Goal: Transaction & Acquisition: Purchase product/service

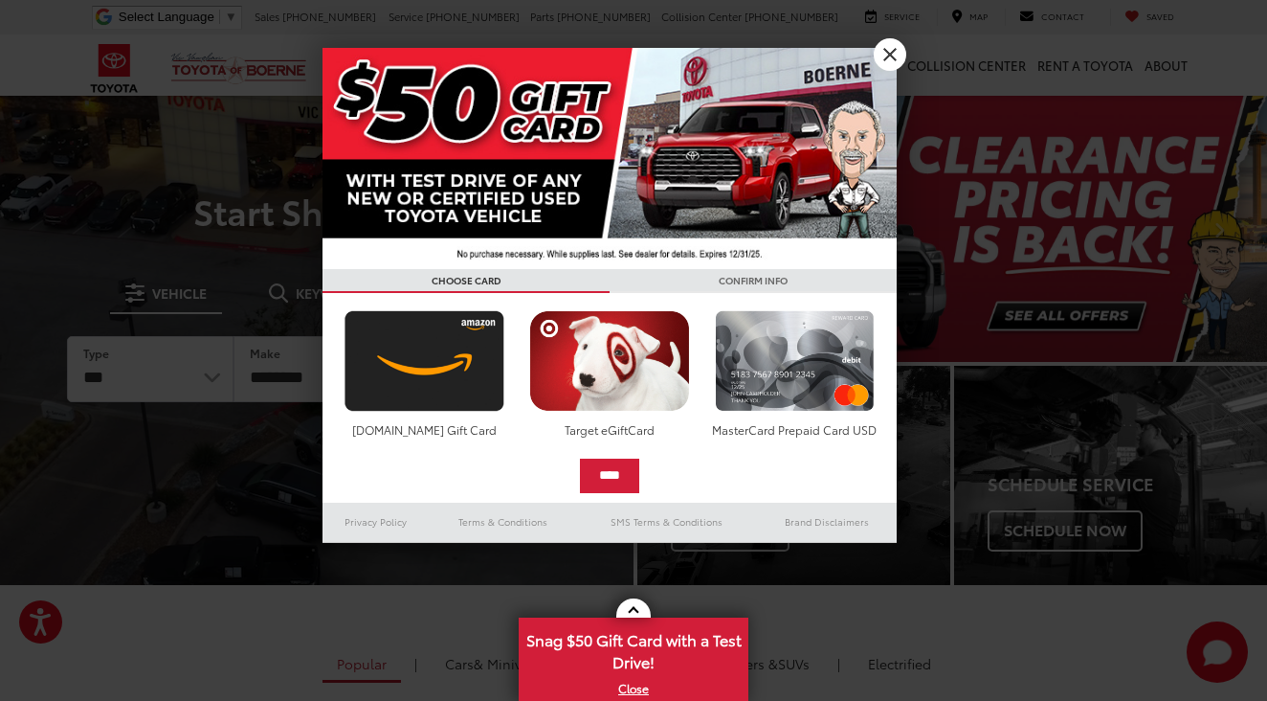
click at [892, 62] on link "X" at bounding box center [890, 54] width 33 height 33
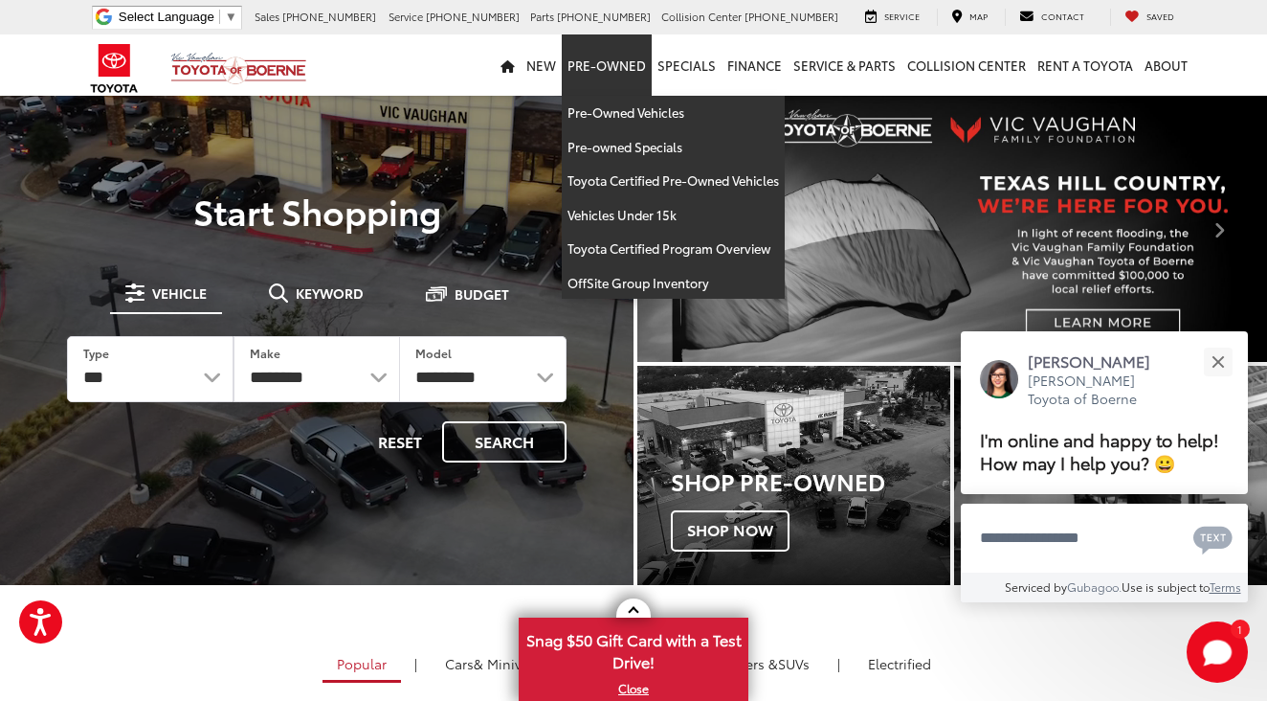
click at [634, 82] on link "Pre-Owned" at bounding box center [607, 64] width 90 height 61
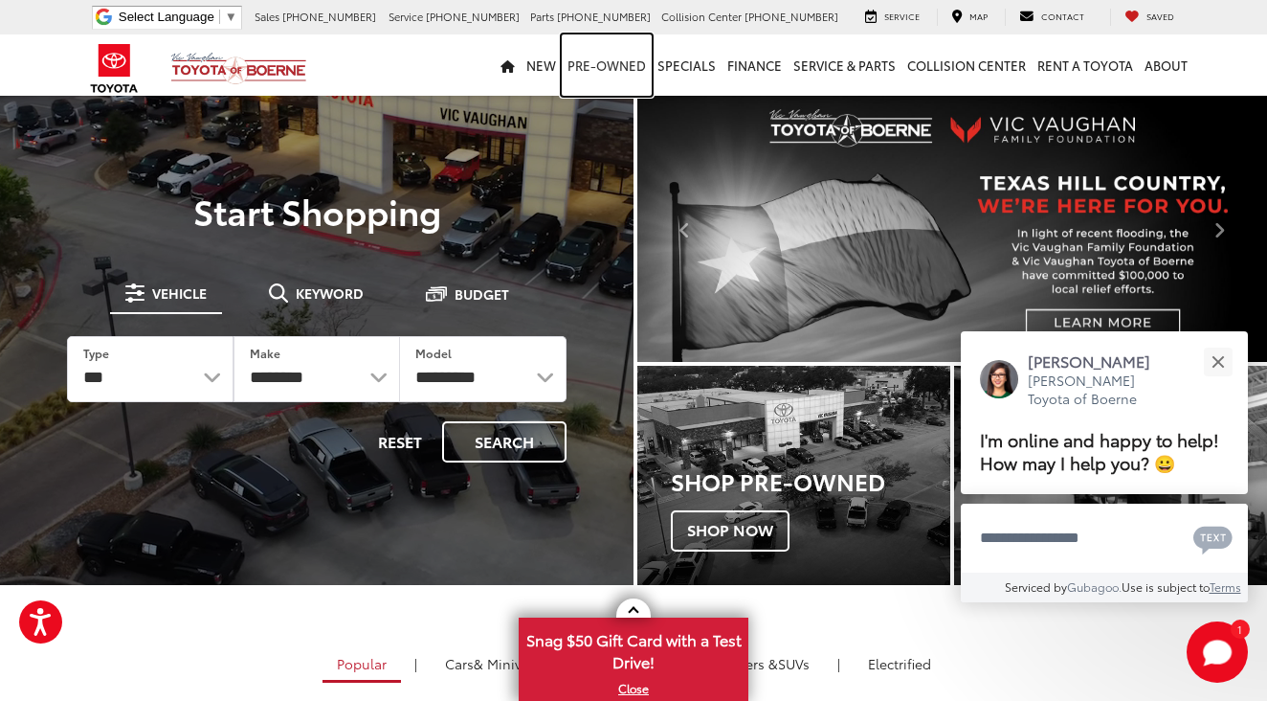
click at [630, 75] on link "Pre-Owned" at bounding box center [607, 64] width 90 height 61
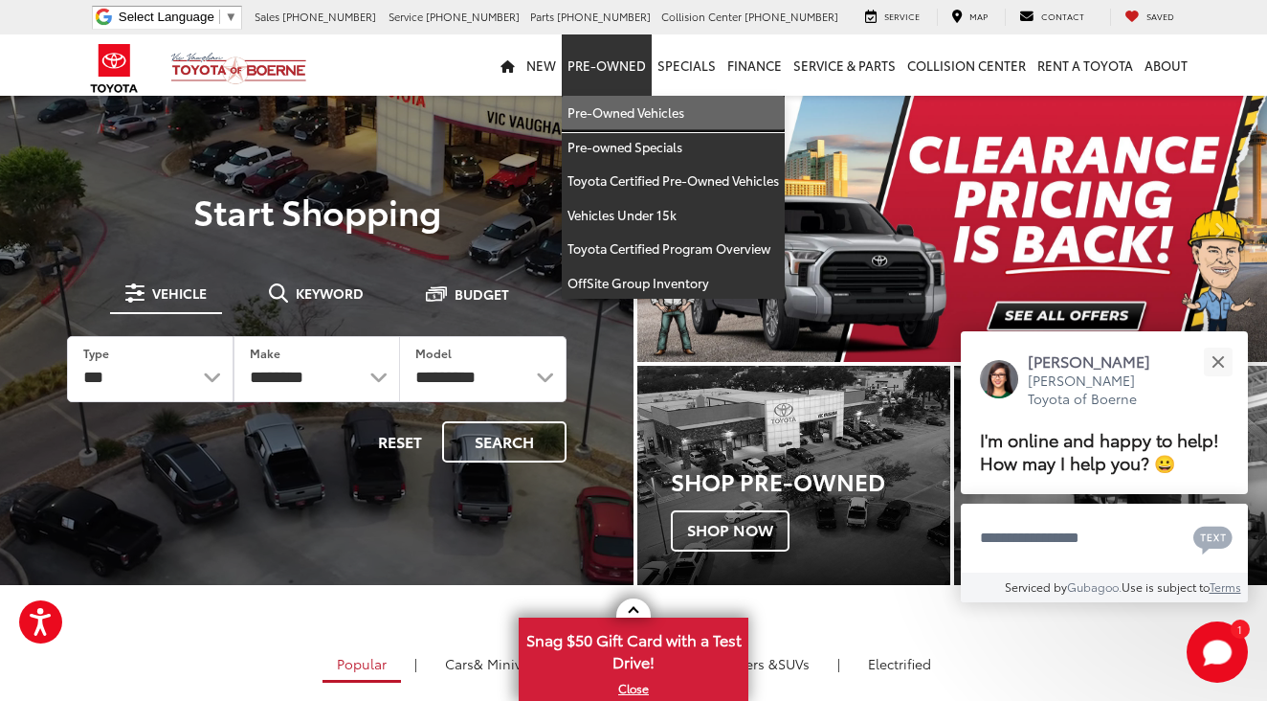
click at [631, 103] on link "Pre-Owned Vehicles" at bounding box center [673, 113] width 223 height 34
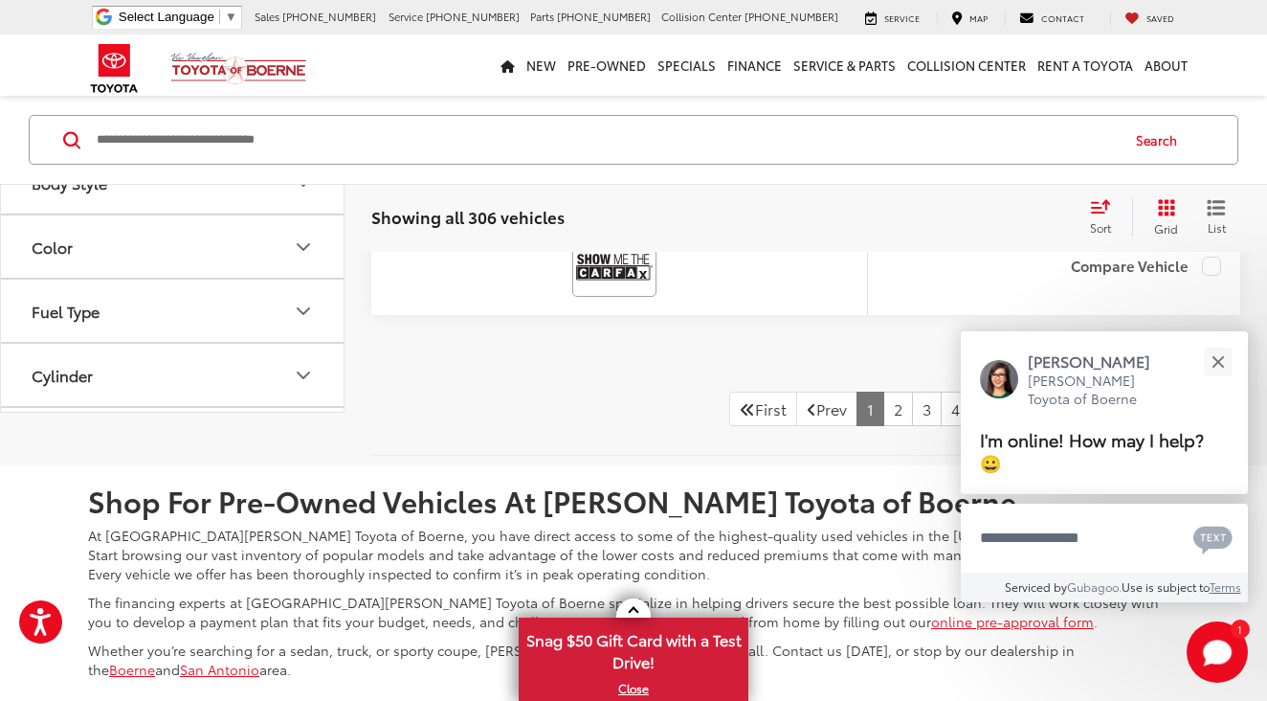
scroll to position [8815, 0]
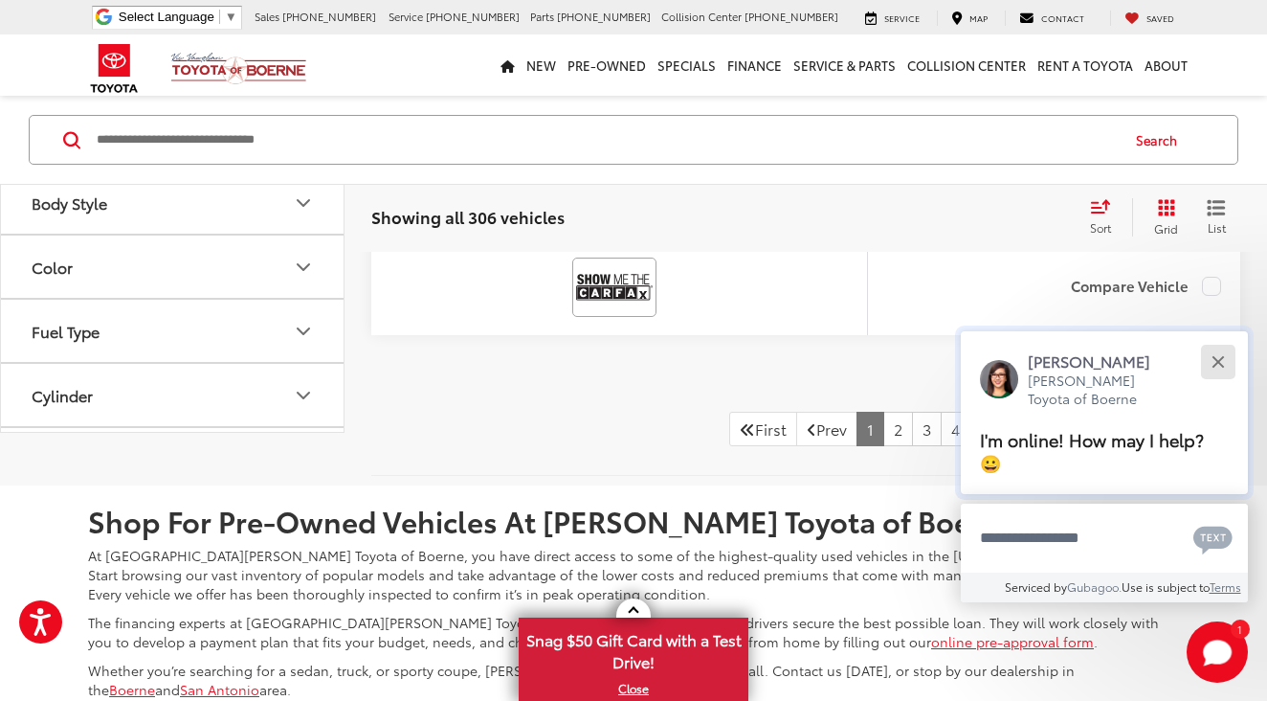
click at [1213, 371] on button "Close" at bounding box center [1217, 361] width 41 height 41
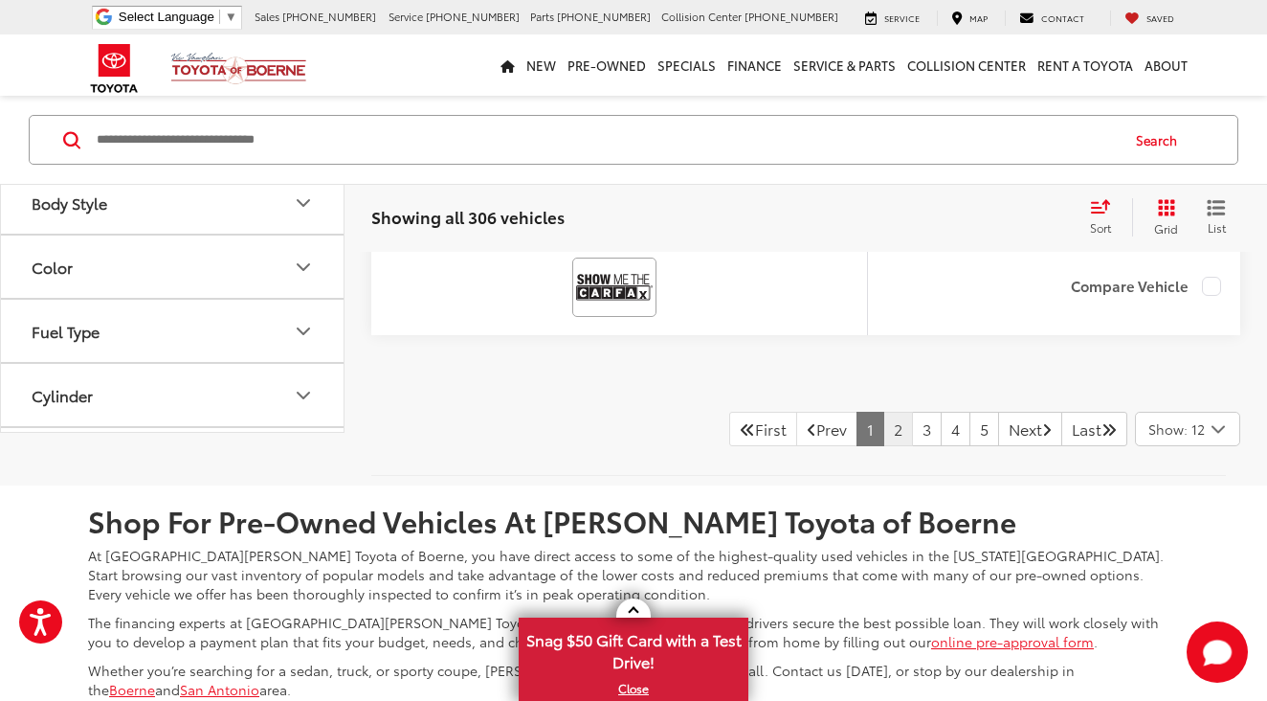
click at [883, 421] on link "2" at bounding box center [898, 429] width 30 height 34
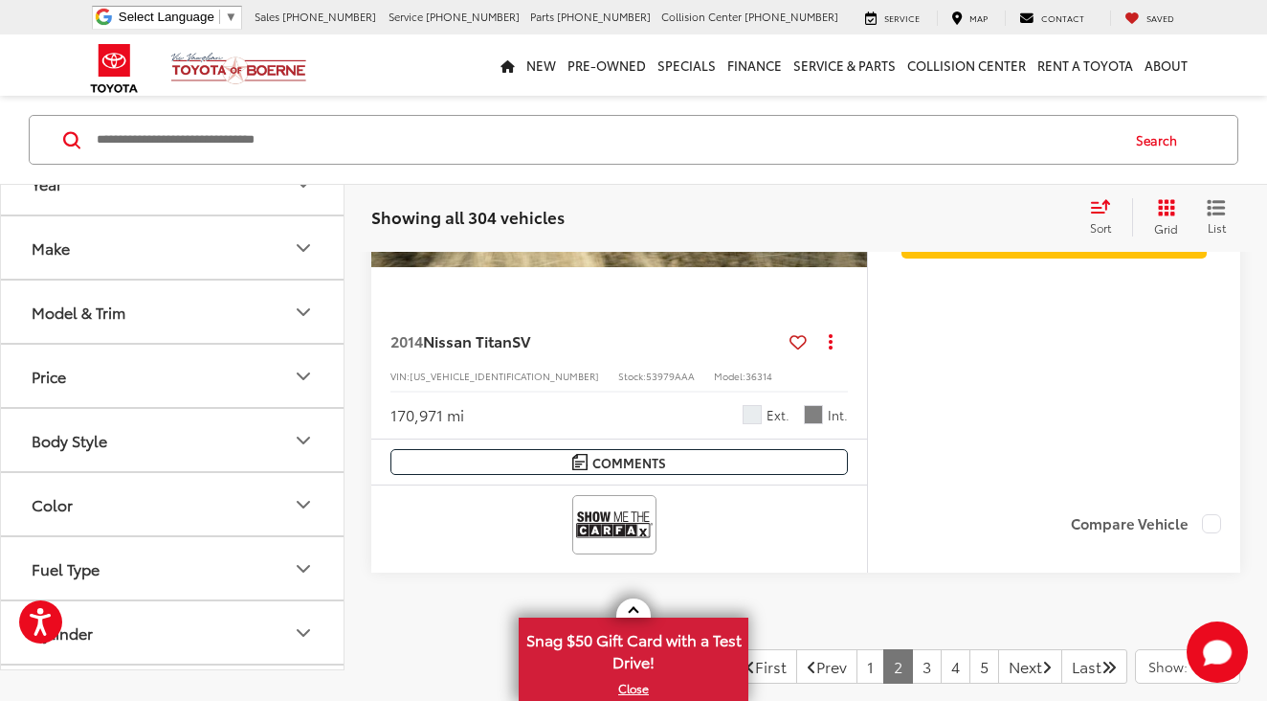
scroll to position [8556, 0]
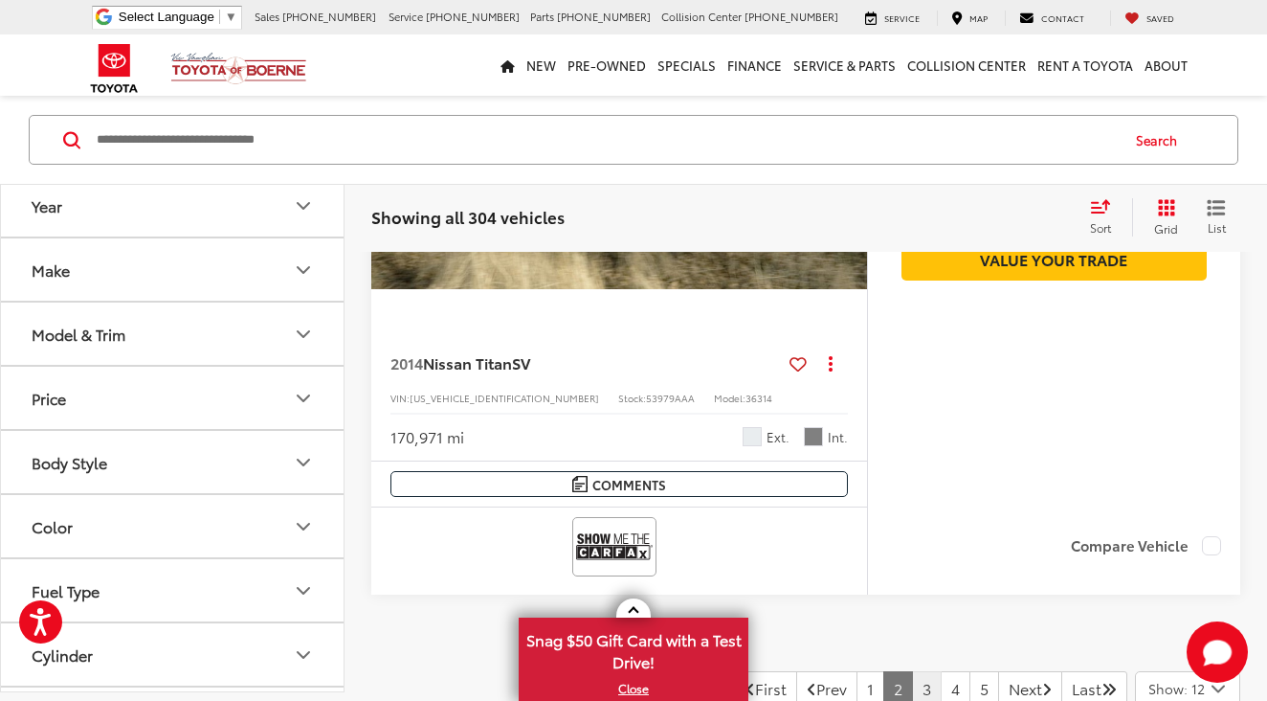
click at [912, 679] on link "3" at bounding box center [927, 688] width 30 height 34
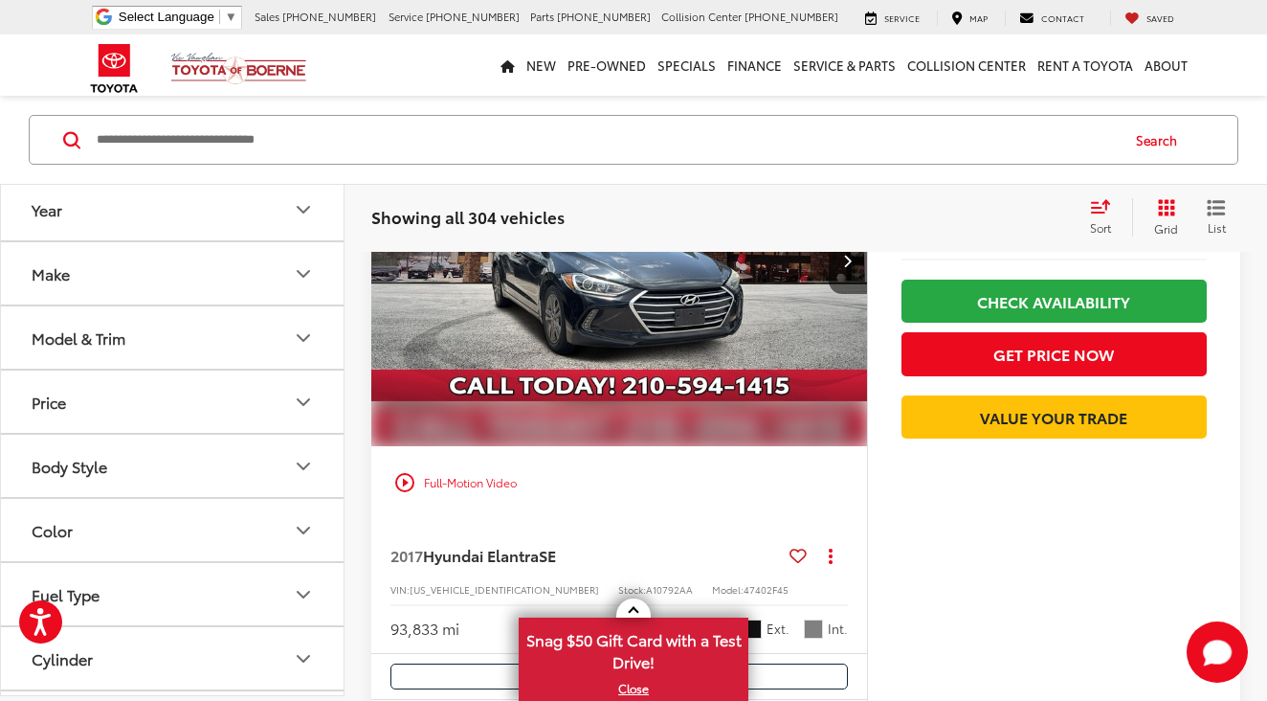
scroll to position [92, 0]
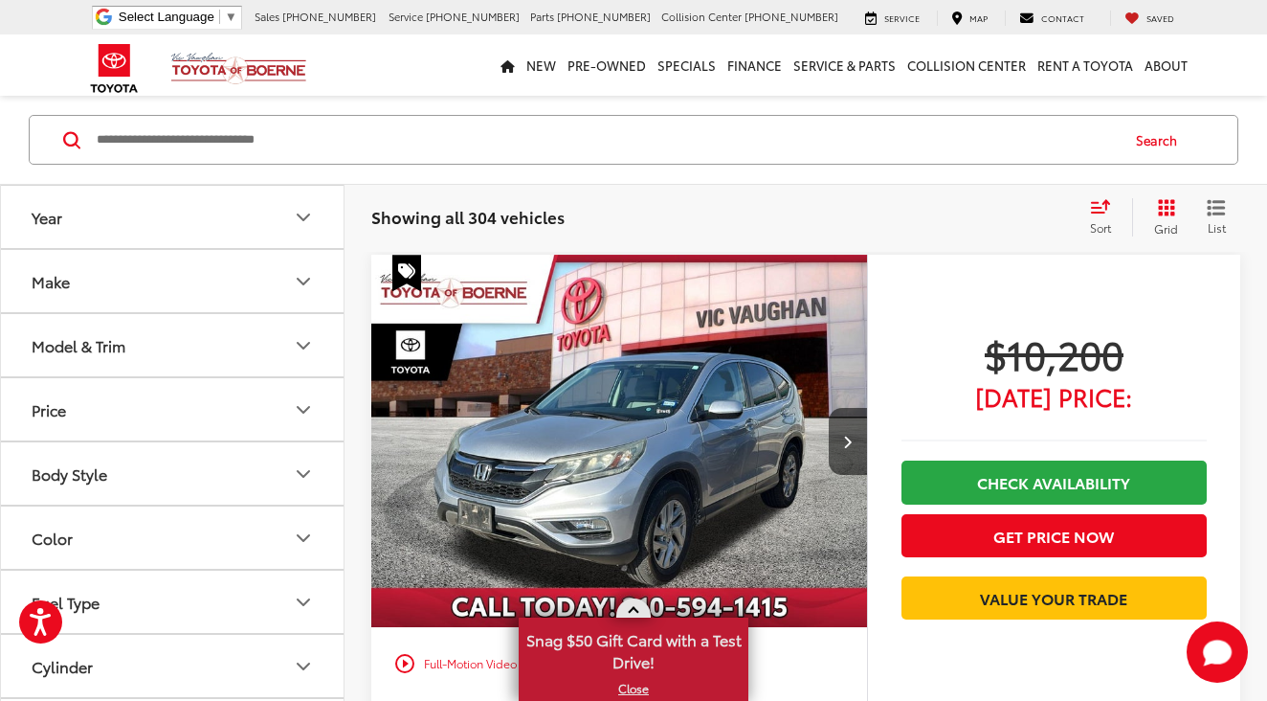
click at [625, 690] on link "X" at bounding box center [634, 688] width 226 height 21
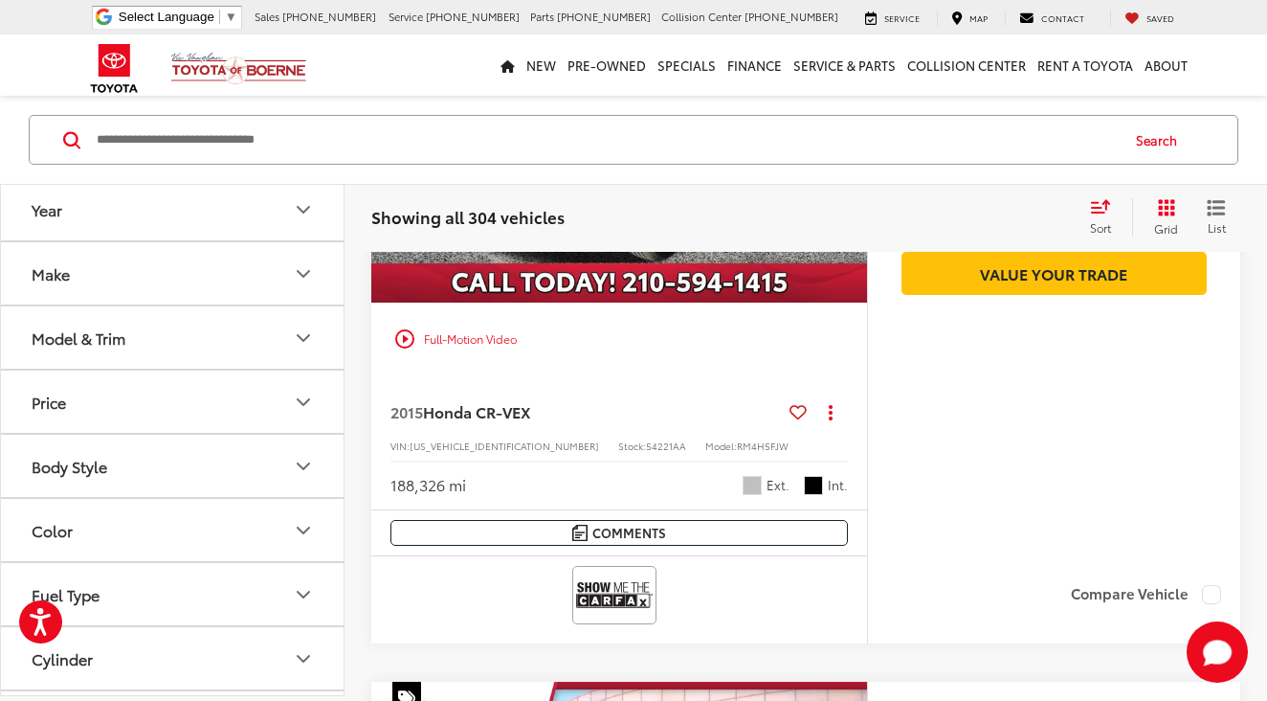
scroll to position [400, 0]
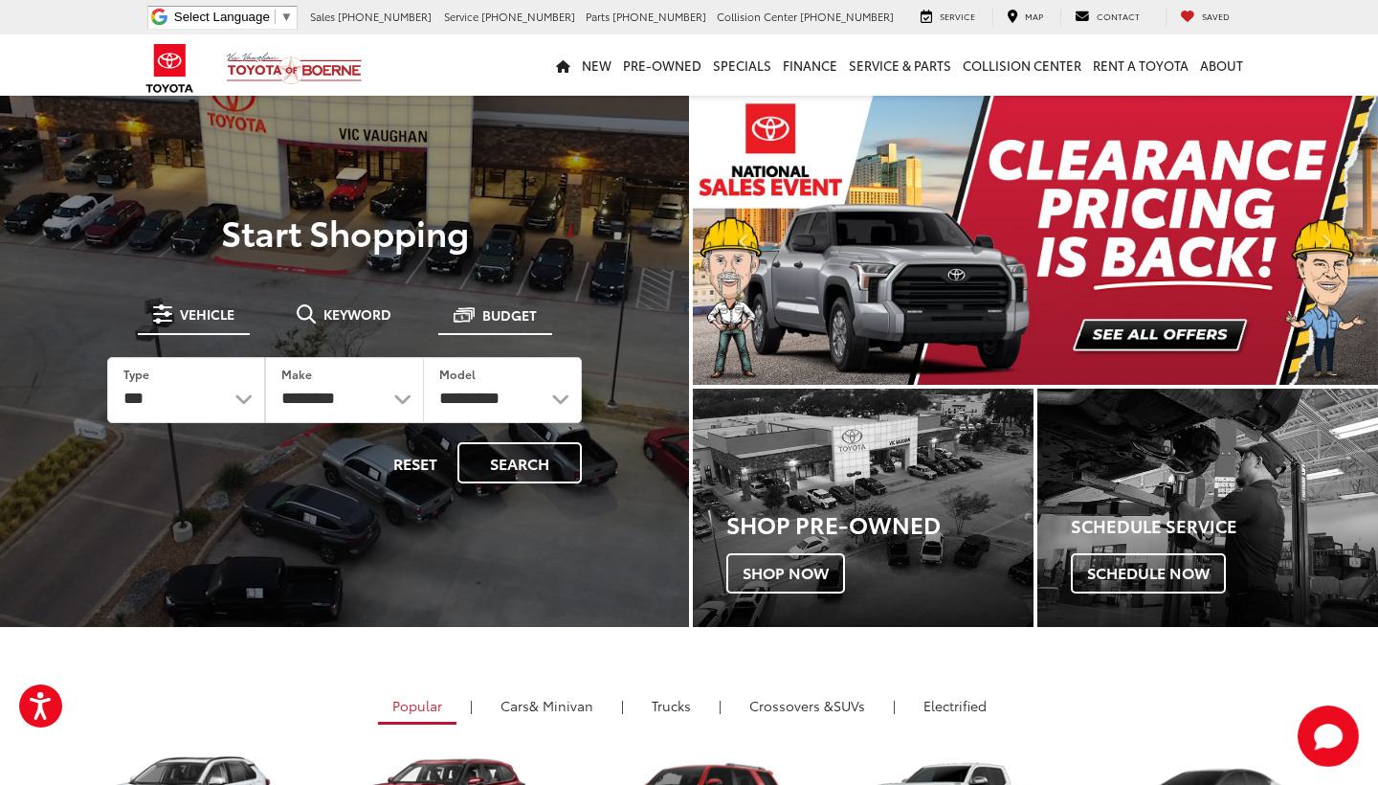
click at [499, 320] on span "Budget" at bounding box center [509, 314] width 55 height 13
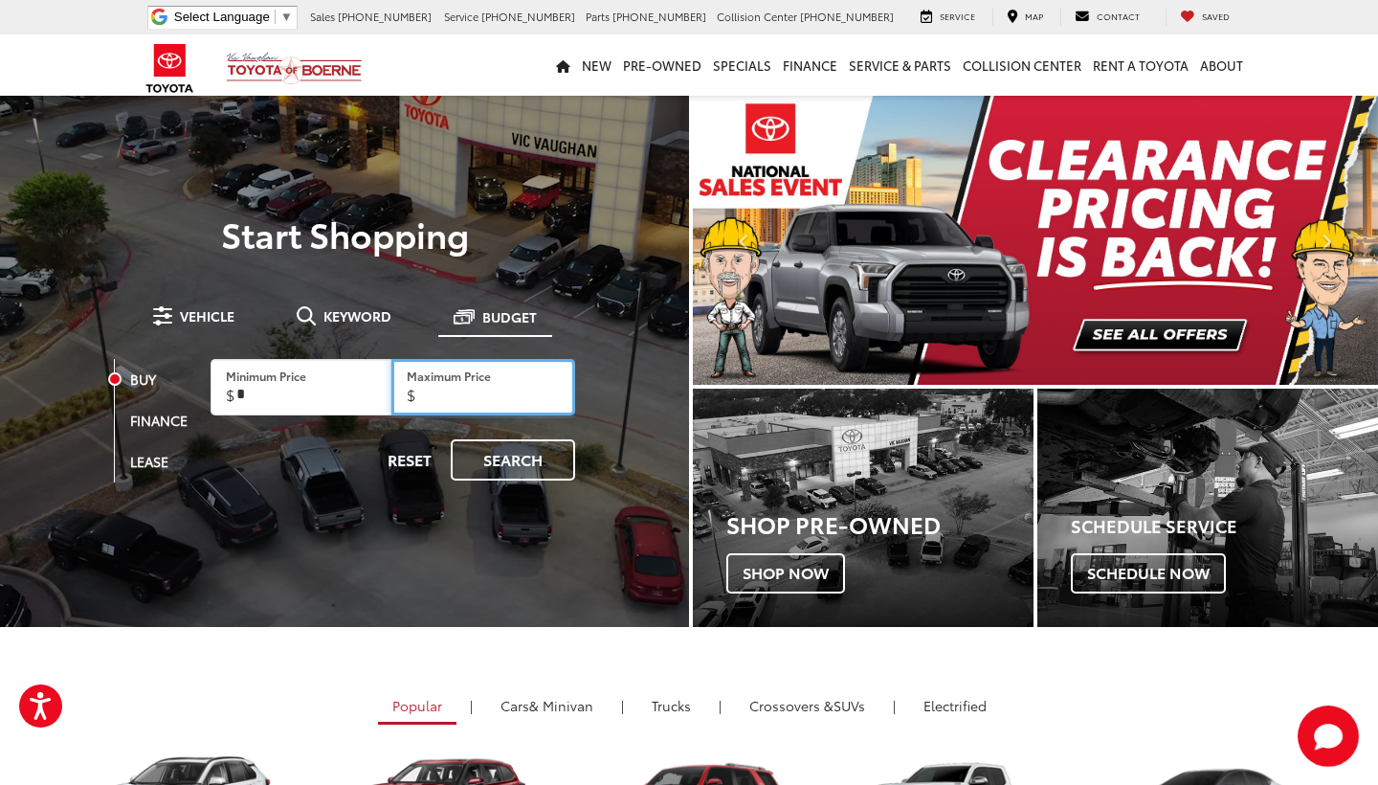
click at [461, 390] on input "Maximum Price" at bounding box center [483, 387] width 184 height 57
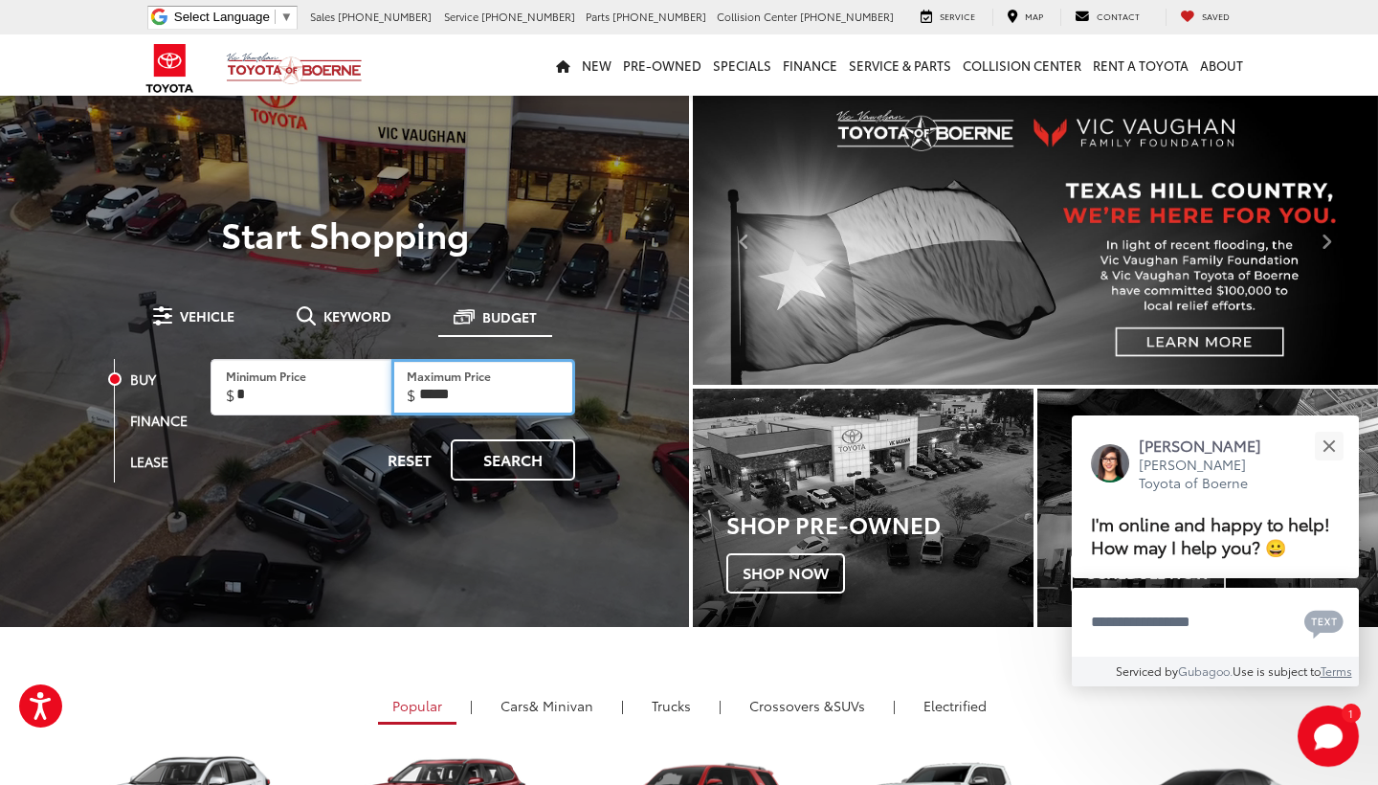
type input "******"
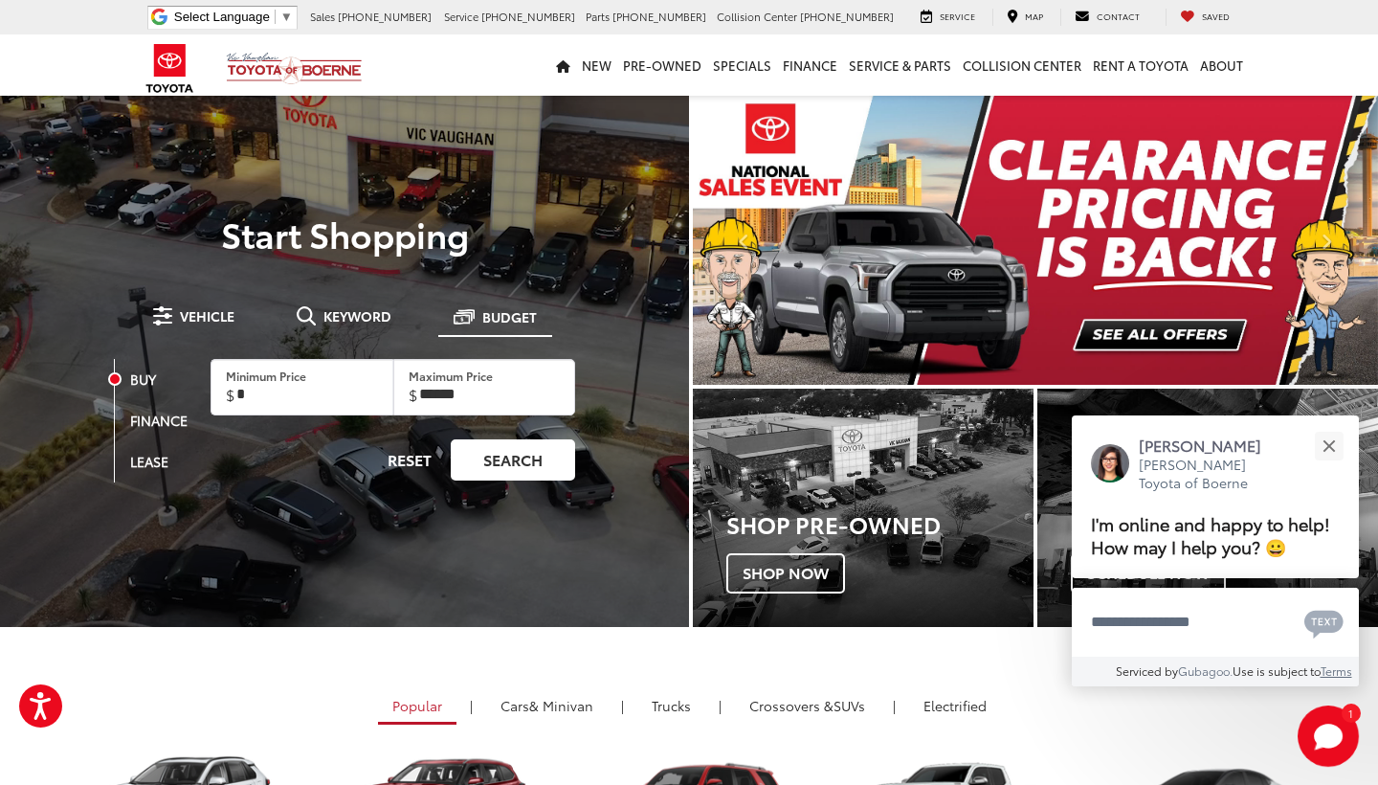
click at [500, 467] on link "Search" at bounding box center [513, 459] width 124 height 41
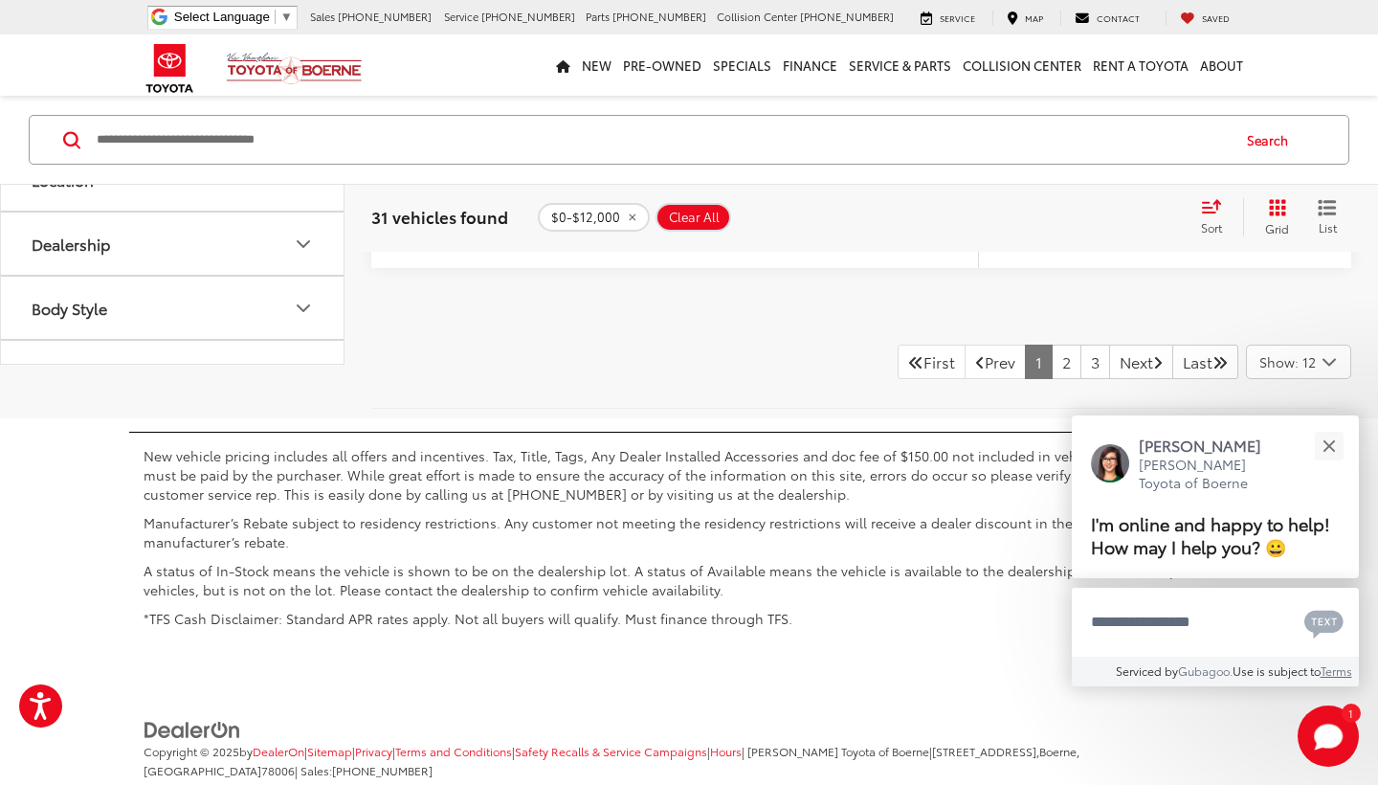
scroll to position [9910, 0]
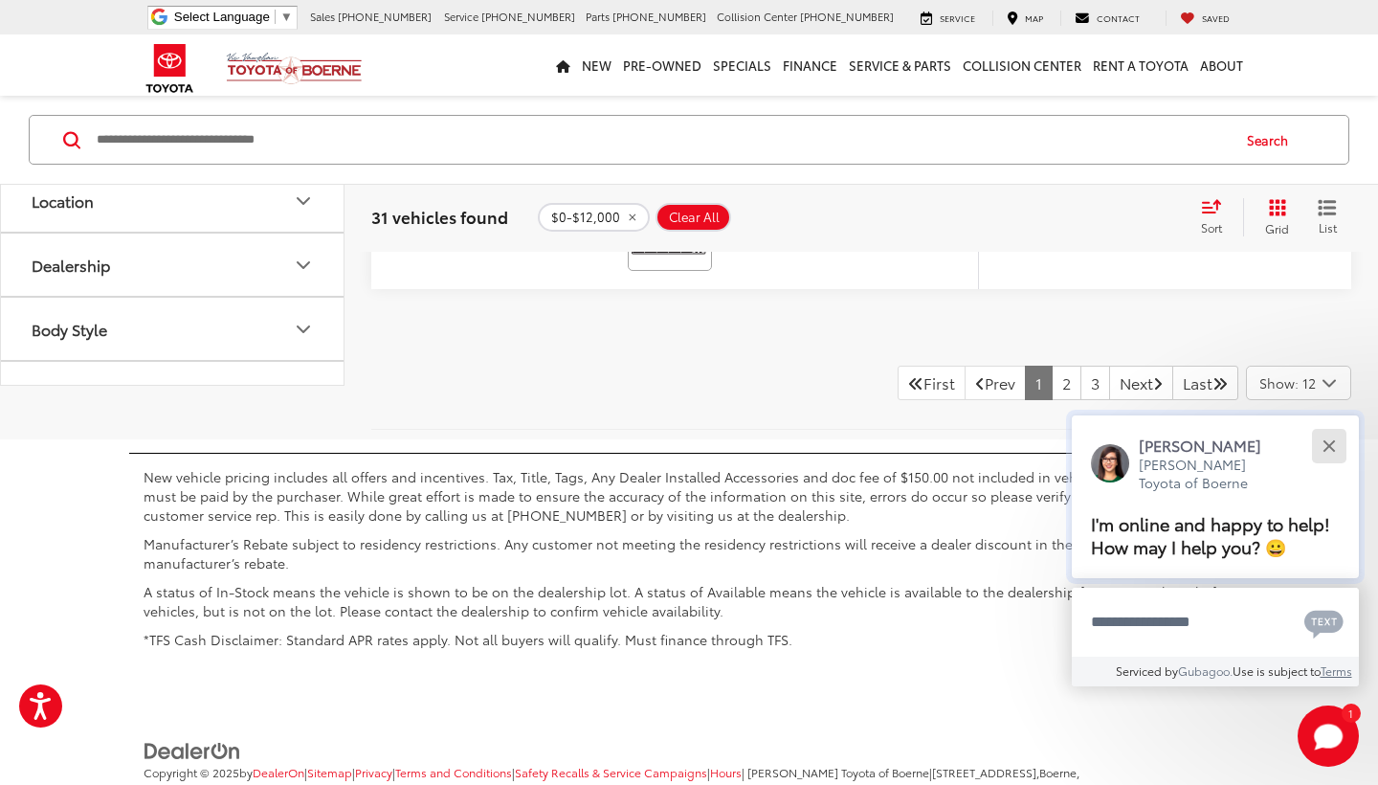
click at [1339, 425] on button "Close" at bounding box center [1328, 445] width 41 height 41
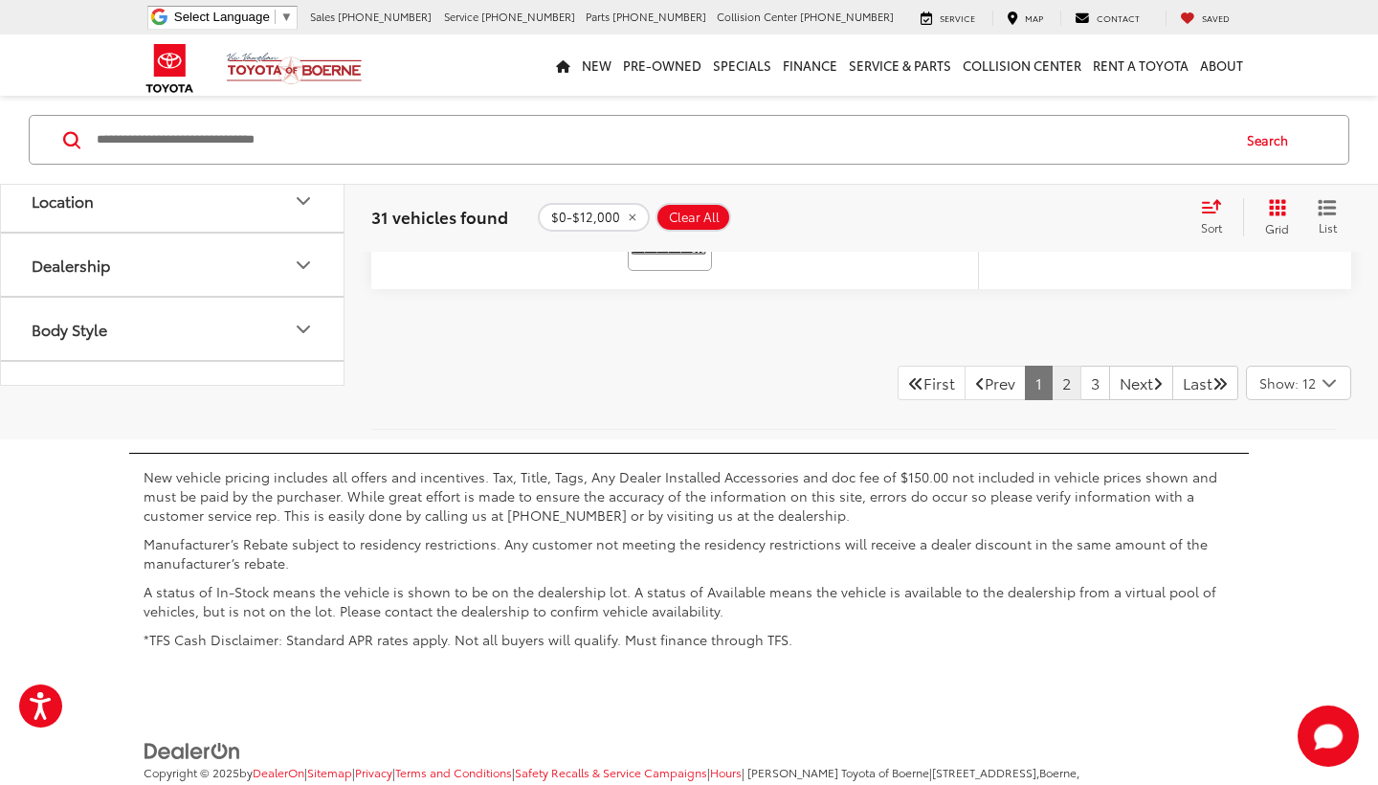
click at [1052, 400] on link "2" at bounding box center [1067, 383] width 30 height 34
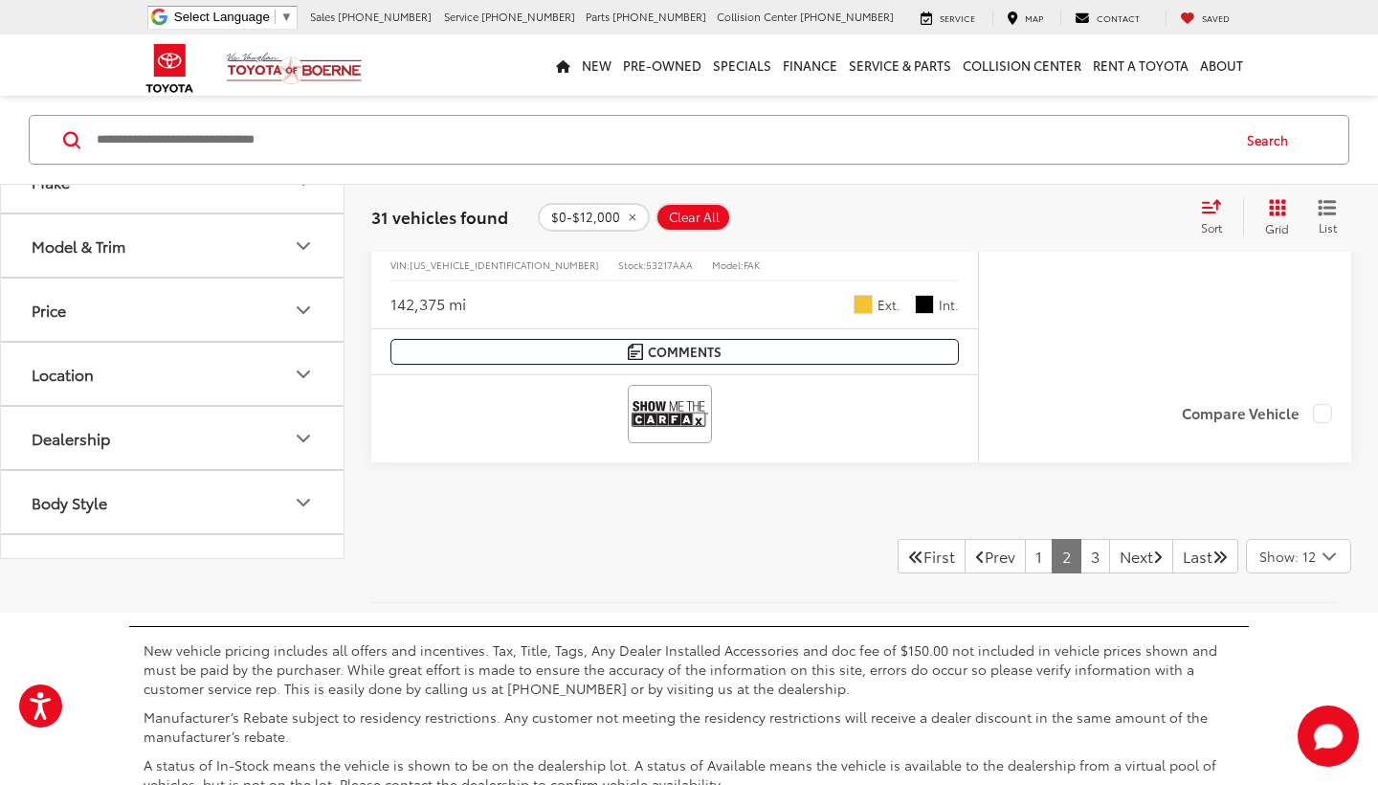
scroll to position [9727, 0]
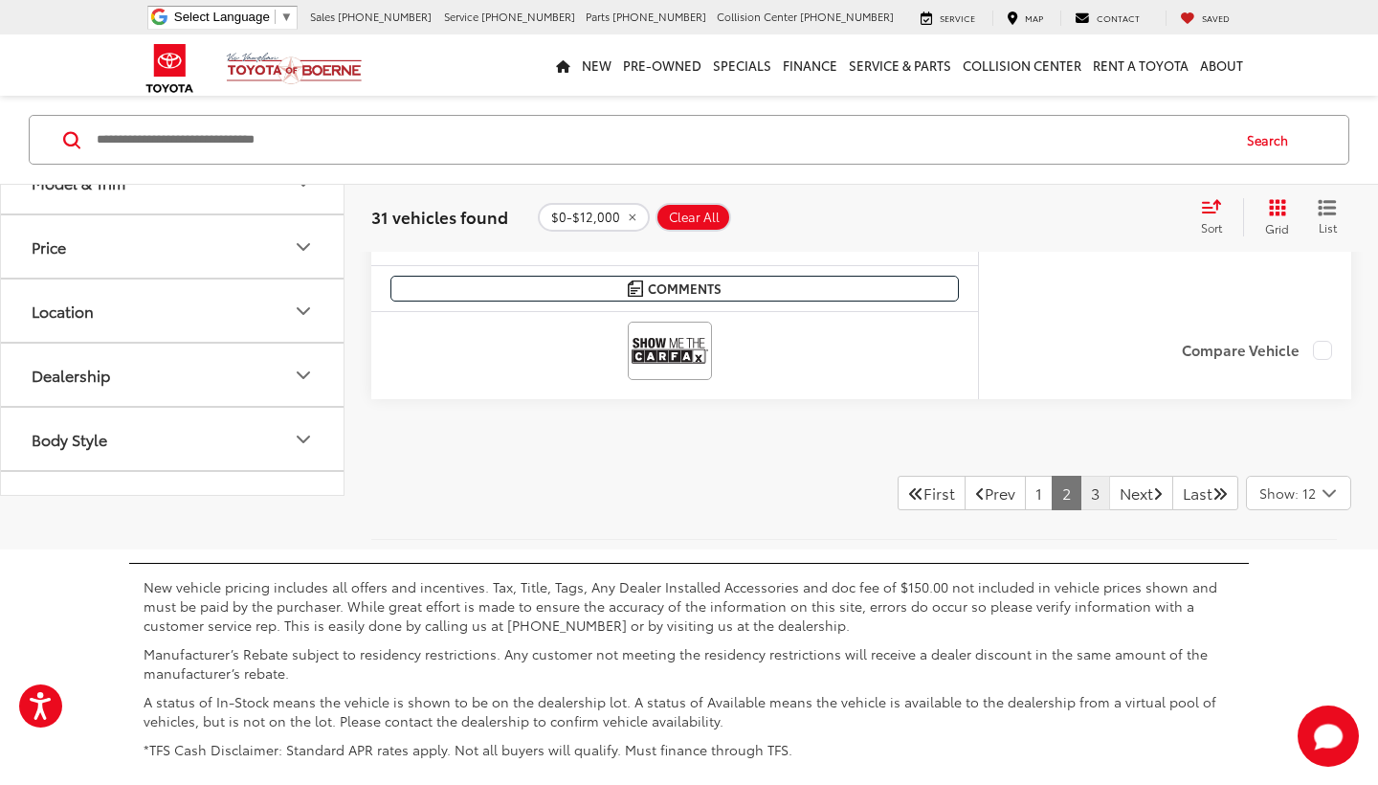
click at [1080, 476] on link "3" at bounding box center [1095, 493] width 30 height 34
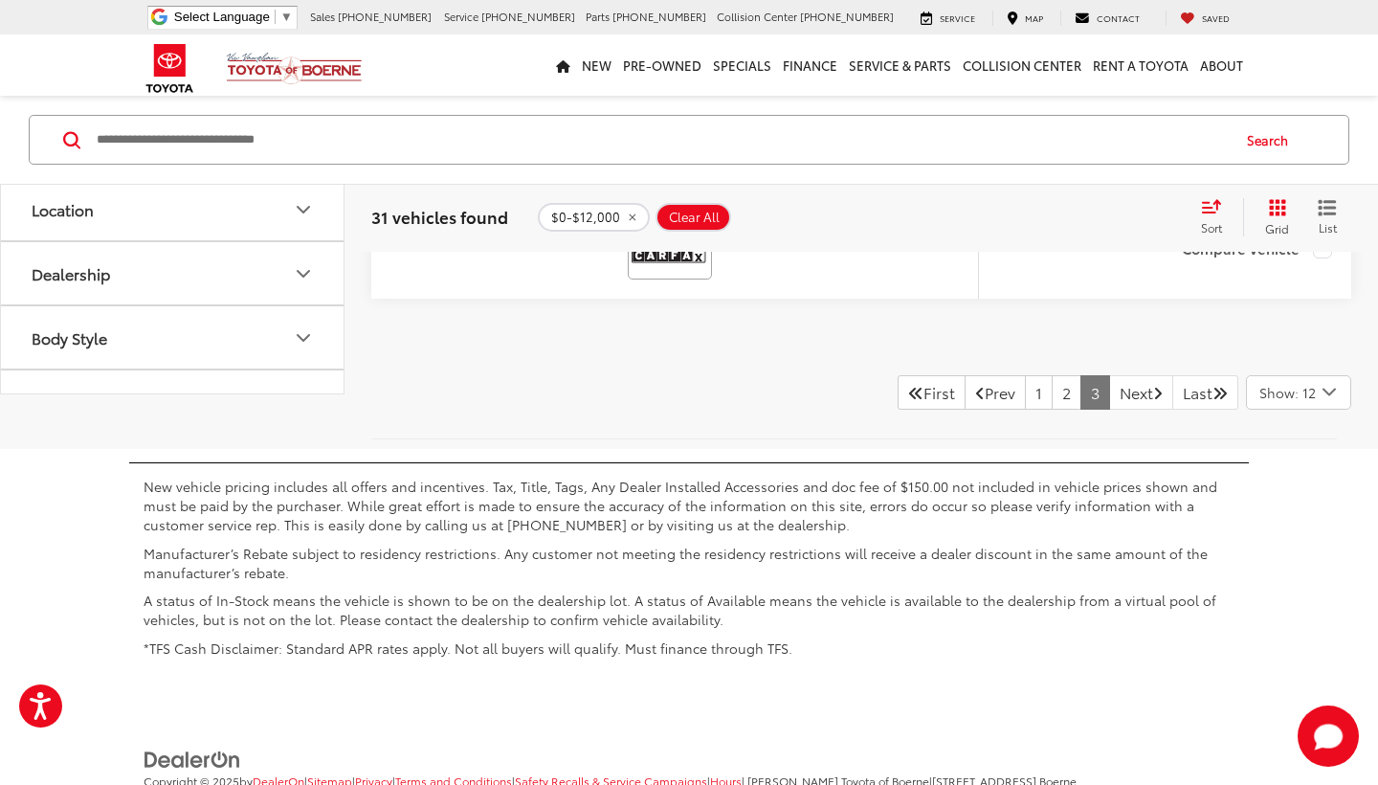
scroll to position [5644, 0]
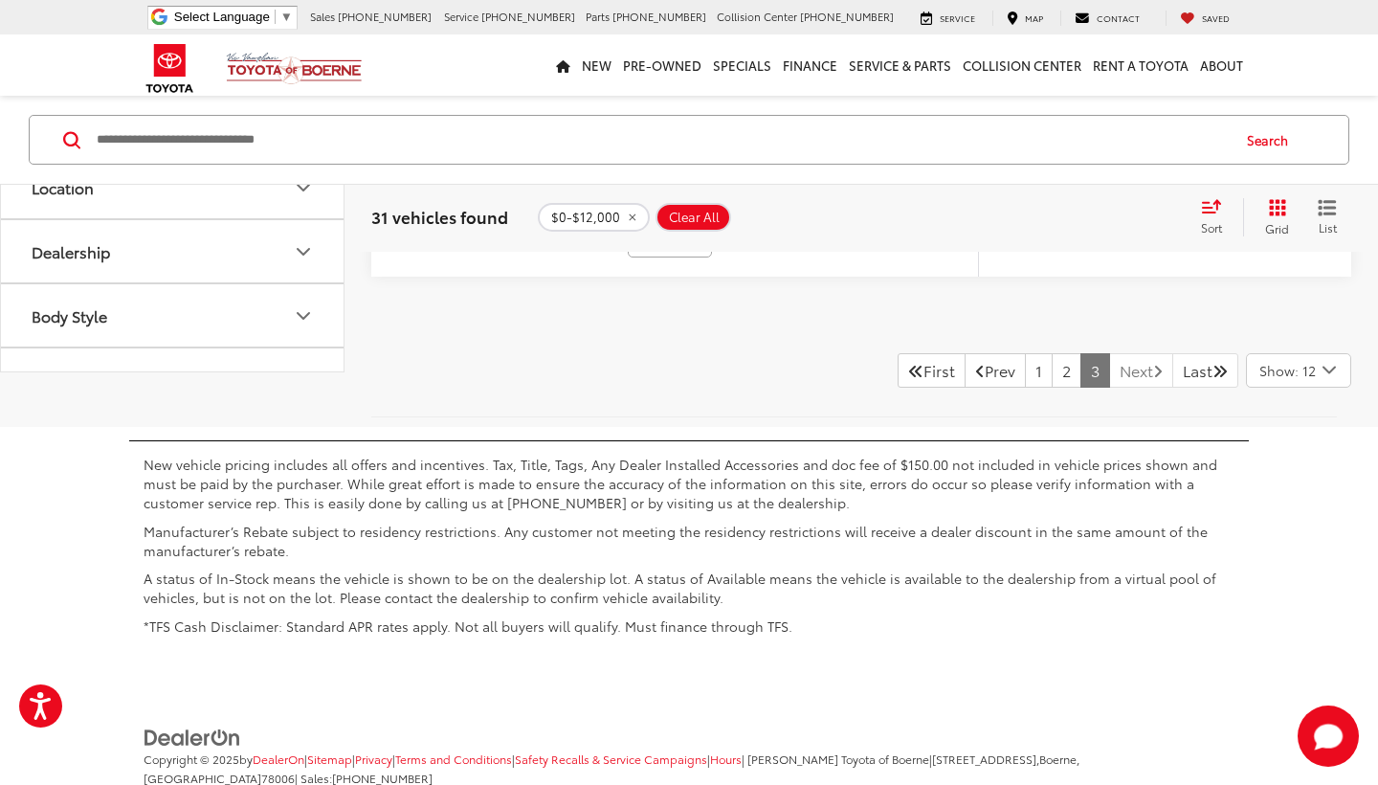
click at [1121, 357] on link "Next" at bounding box center [1141, 370] width 64 height 34
click at [1124, 366] on link "Next" at bounding box center [1141, 370] width 64 height 34
click at [1025, 368] on link "1" at bounding box center [1039, 370] width 28 height 34
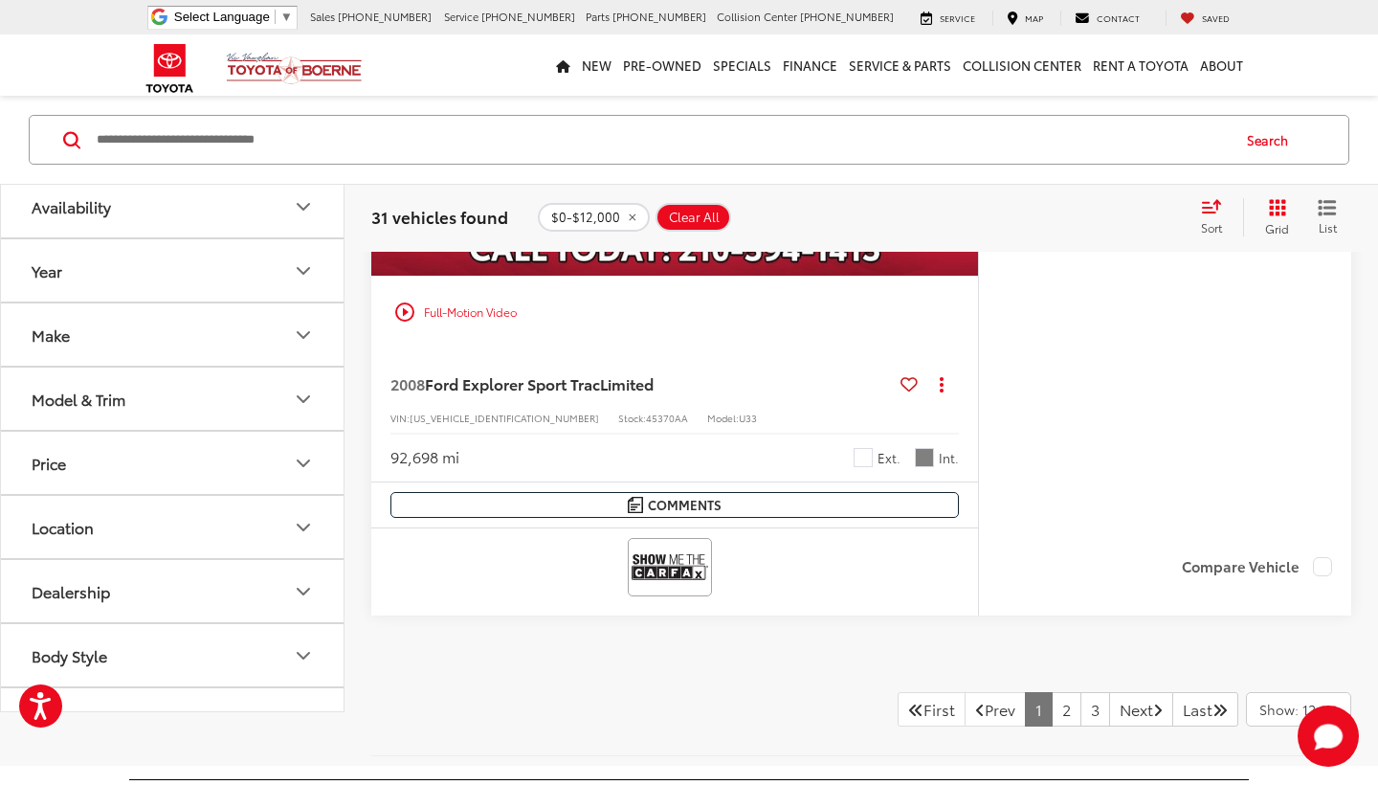
scroll to position [9616, 0]
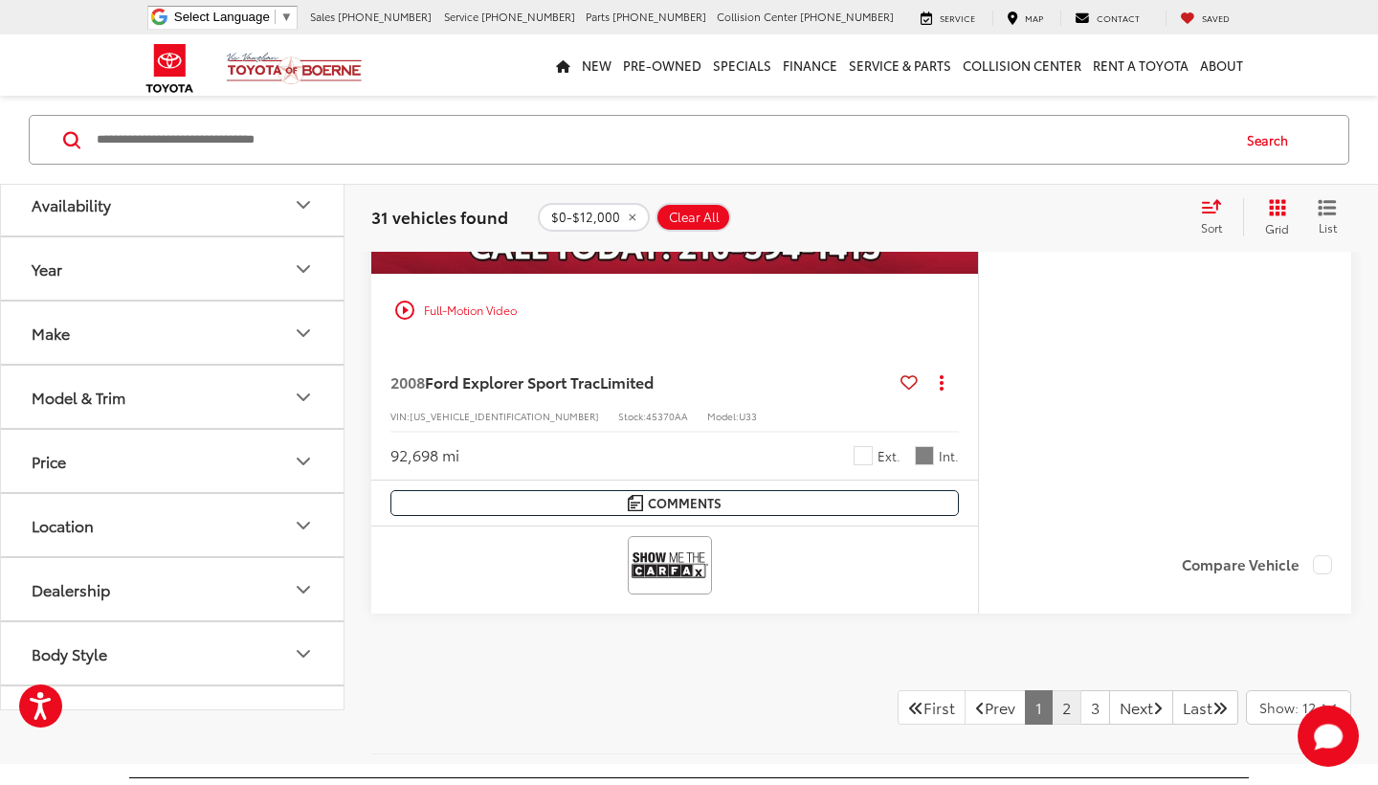
click at [1052, 707] on link "2" at bounding box center [1067, 707] width 30 height 34
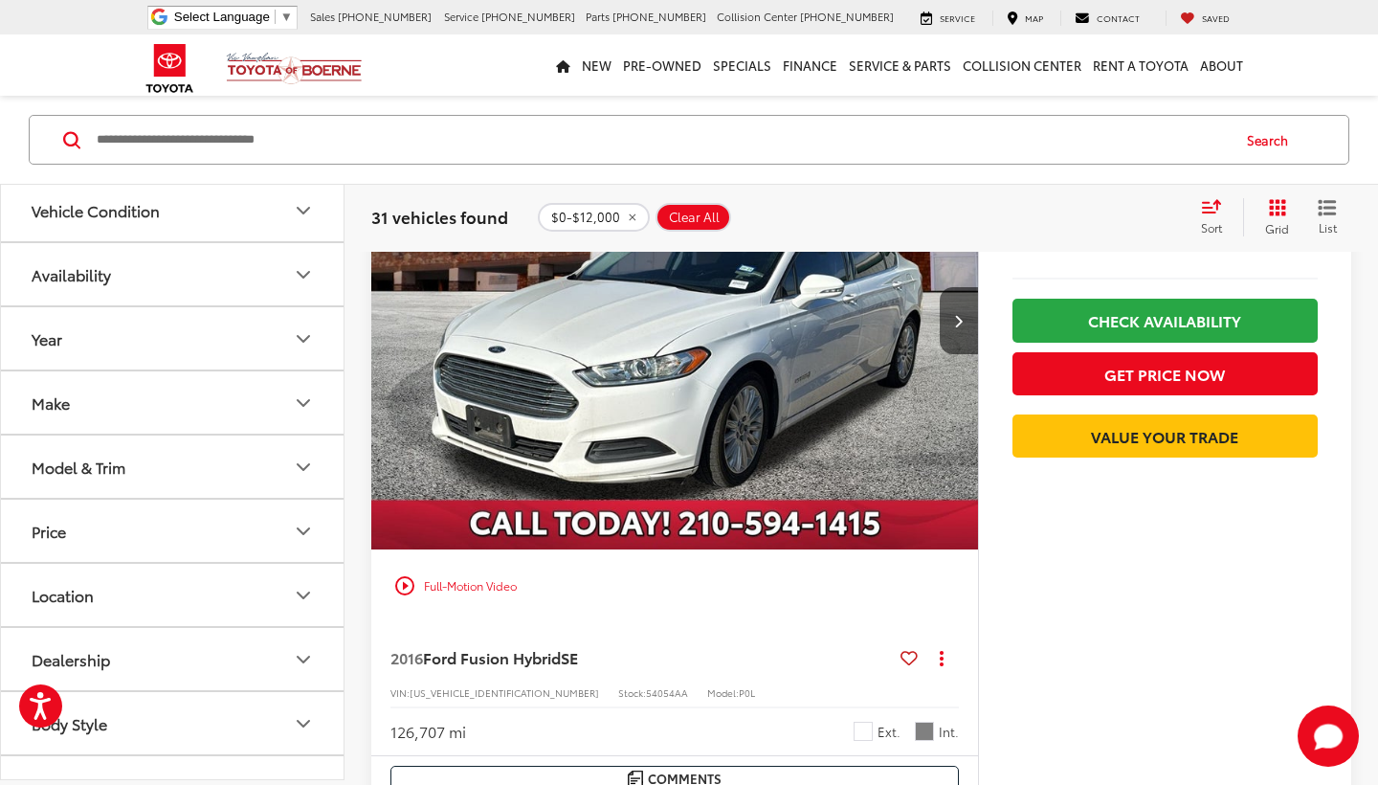
scroll to position [8406, 0]
